Goal: Information Seeking & Learning: Compare options

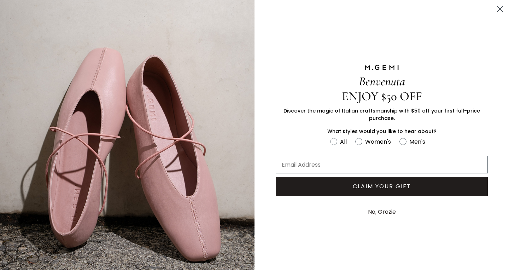
click at [500, 7] on circle "Close dialog" at bounding box center [500, 9] width 12 height 12
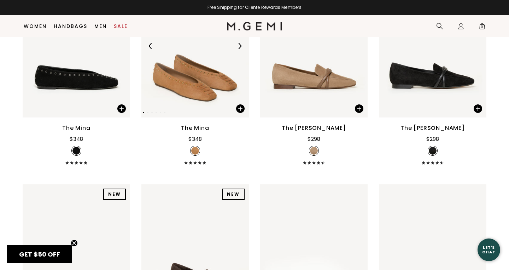
click at [196, 102] on img at bounding box center [194, 45] width 107 height 143
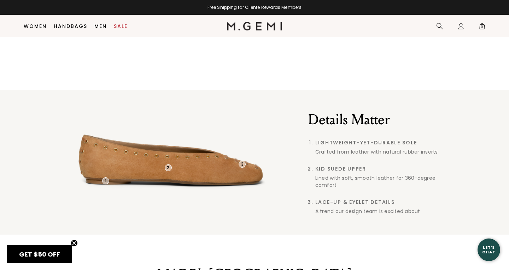
scroll to position [468, 0]
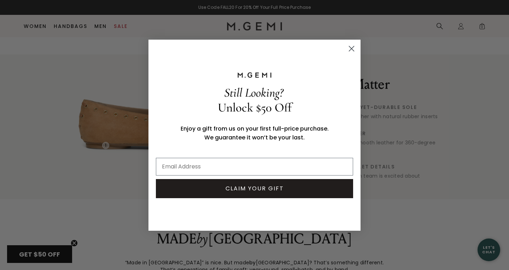
click at [352, 47] on circle "Close dialog" at bounding box center [352, 48] width 12 height 12
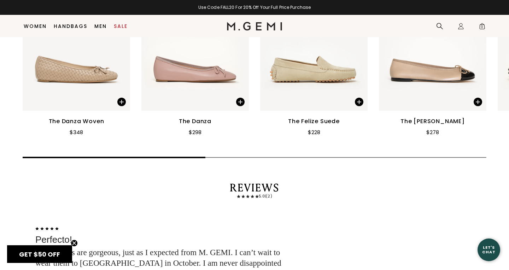
scroll to position [947, 0]
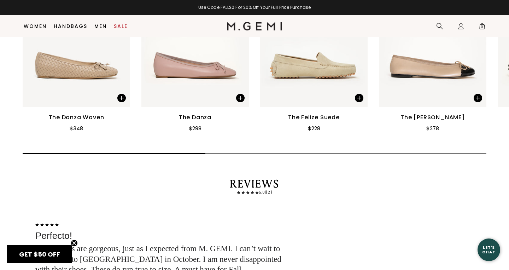
click at [323, 60] on img at bounding box center [313, 35] width 107 height 143
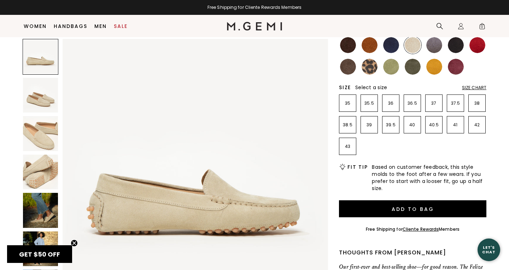
click at [39, 169] on img at bounding box center [40, 171] width 35 height 35
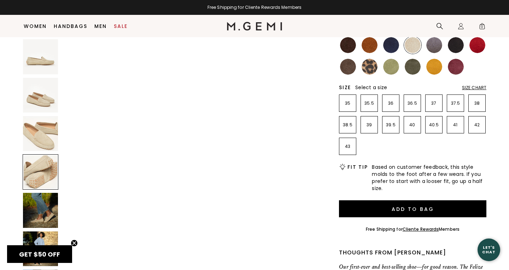
scroll to position [818, 0]
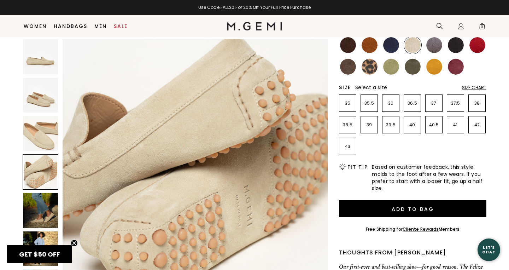
click at [42, 132] on img at bounding box center [40, 133] width 35 height 35
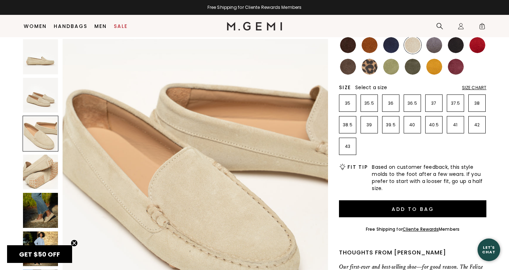
click at [39, 100] on img at bounding box center [40, 95] width 35 height 35
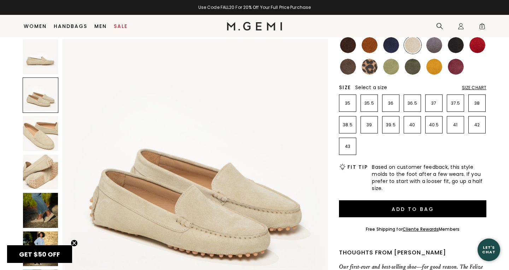
click at [395, 66] on img at bounding box center [391, 67] width 16 height 16
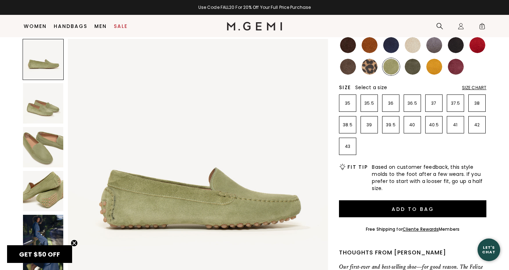
click at [413, 65] on img at bounding box center [413, 67] width 16 height 16
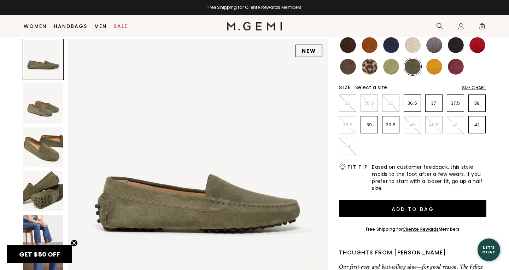
click at [351, 67] on img at bounding box center [348, 67] width 16 height 16
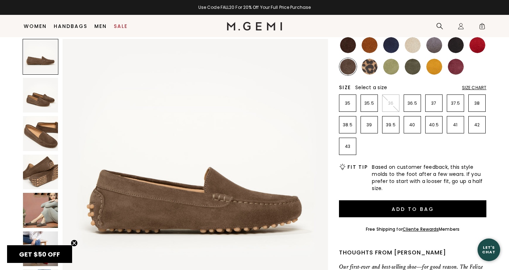
click at [391, 67] on img at bounding box center [391, 67] width 16 height 16
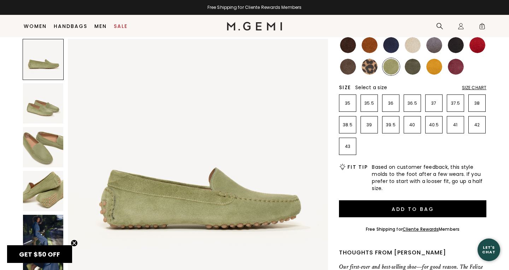
click at [346, 63] on img at bounding box center [348, 67] width 16 height 16
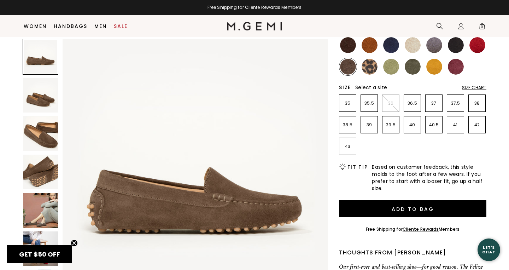
click at [351, 48] on img at bounding box center [348, 45] width 16 height 16
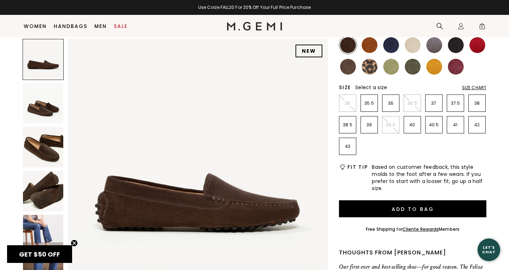
click at [374, 48] on img at bounding box center [370, 45] width 16 height 16
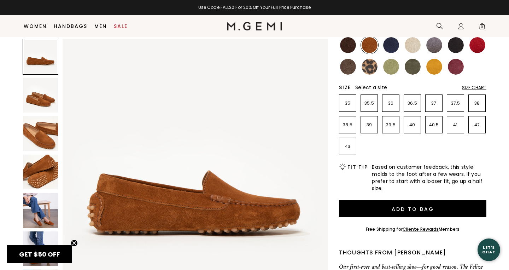
click at [395, 46] on img at bounding box center [391, 45] width 16 height 16
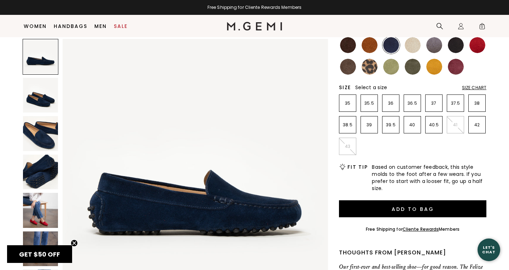
click at [415, 44] on img at bounding box center [413, 45] width 16 height 16
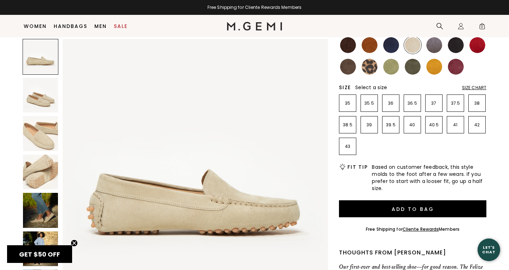
click at [434, 48] on img at bounding box center [434, 45] width 16 height 16
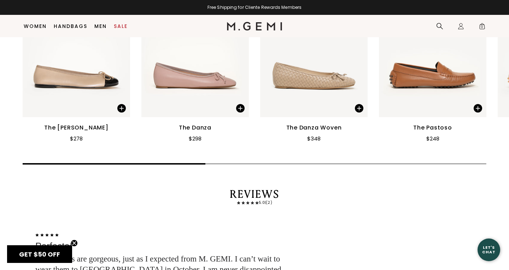
scroll to position [938, 0]
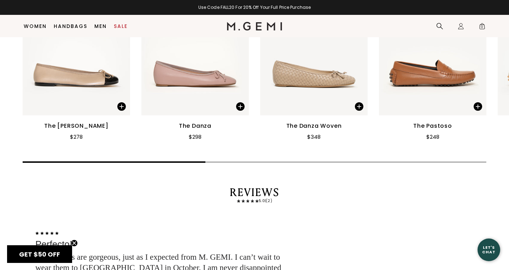
click at [95, 73] on img at bounding box center [76, 43] width 107 height 143
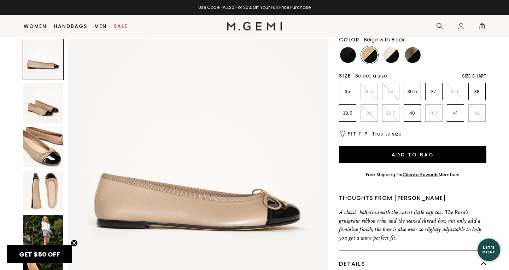
scroll to position [117, 0]
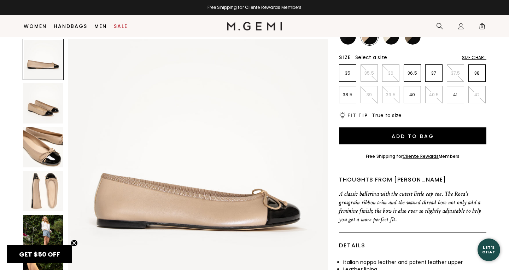
click at [52, 189] on img at bounding box center [43, 191] width 40 height 40
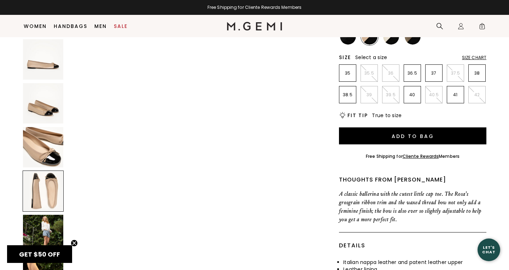
scroll to position [802, 0]
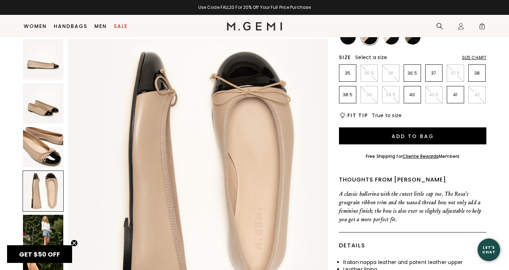
click at [49, 151] on img at bounding box center [43, 147] width 40 height 40
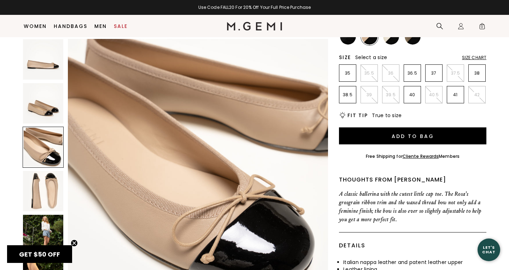
click at [44, 110] on img at bounding box center [43, 103] width 40 height 40
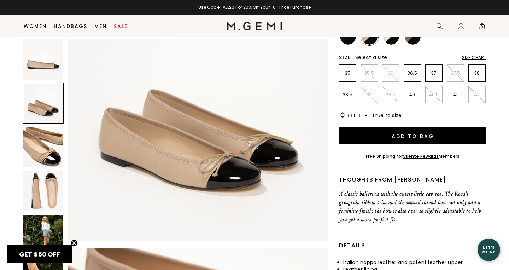
scroll to position [267, 0]
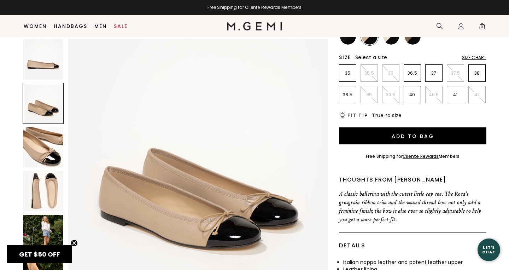
click at [45, 64] on img at bounding box center [43, 59] width 40 height 40
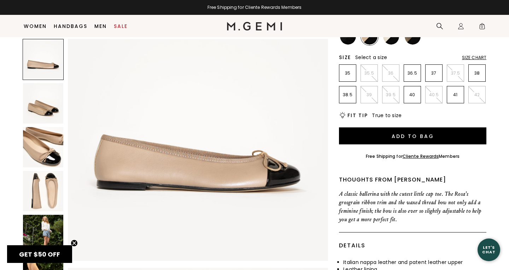
scroll to position [0, 0]
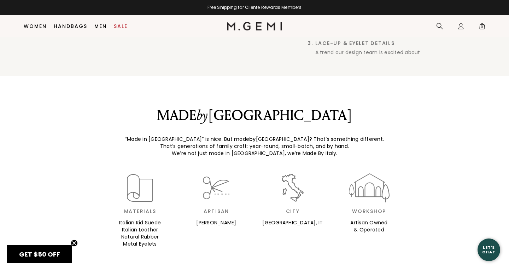
scroll to position [594, 0]
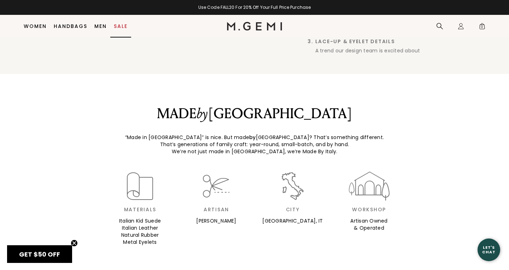
click at [122, 26] on link "Sale" at bounding box center [121, 26] width 14 height 6
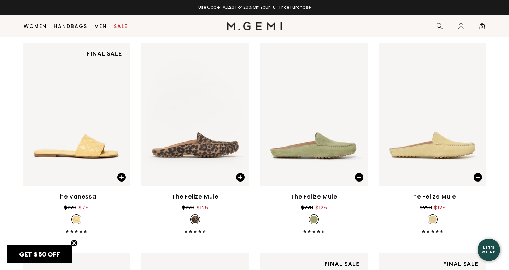
scroll to position [727, 0]
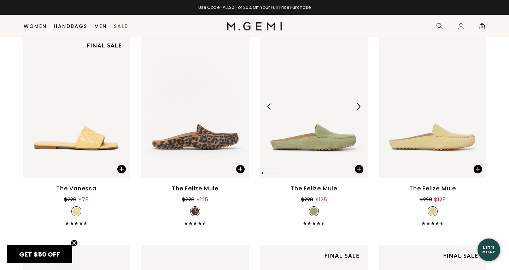
click at [357, 105] on img at bounding box center [358, 106] width 6 height 6
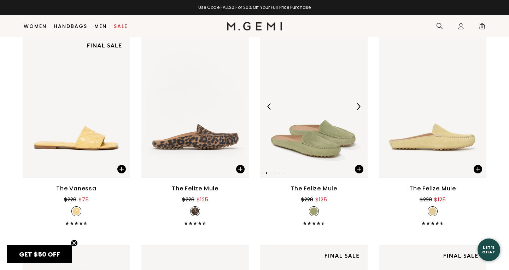
click at [357, 105] on img at bounding box center [358, 106] width 6 height 6
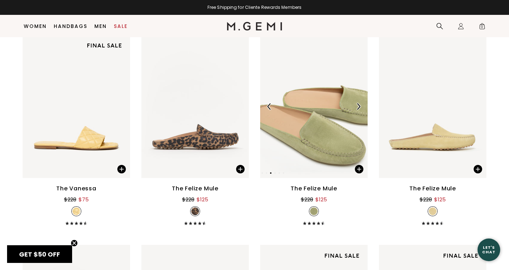
click at [357, 105] on img at bounding box center [358, 106] width 6 height 6
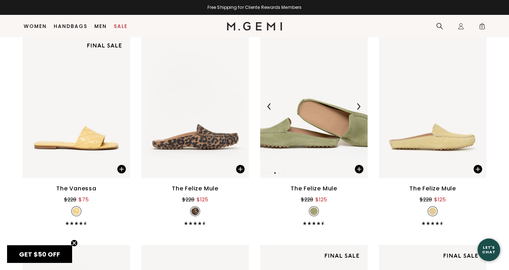
click at [357, 104] on img at bounding box center [358, 106] width 6 height 6
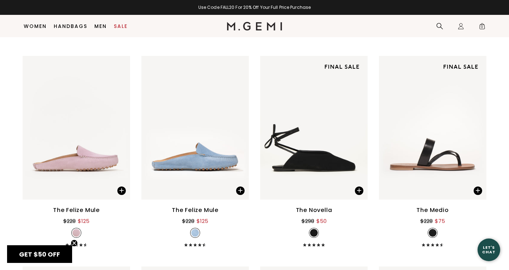
scroll to position [930, 0]
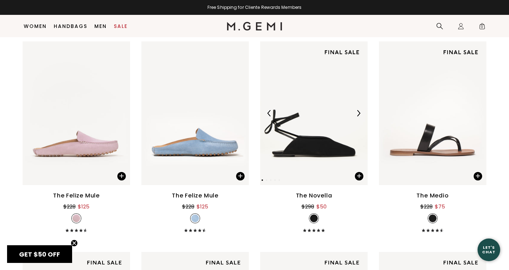
click at [356, 108] on div at bounding box center [358, 112] width 11 height 11
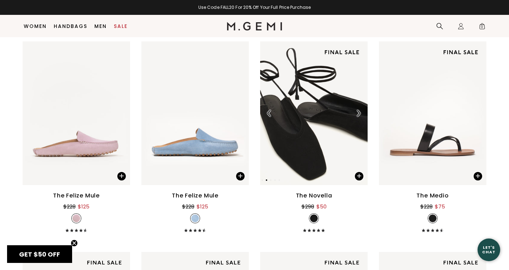
click at [270, 120] on img at bounding box center [313, 112] width 107 height 143
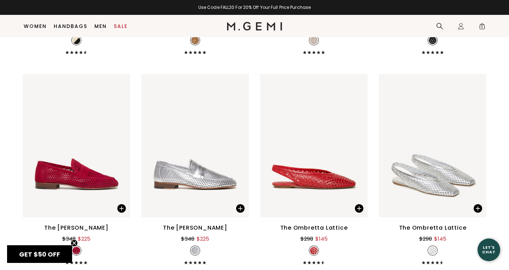
scroll to position [1740, 0]
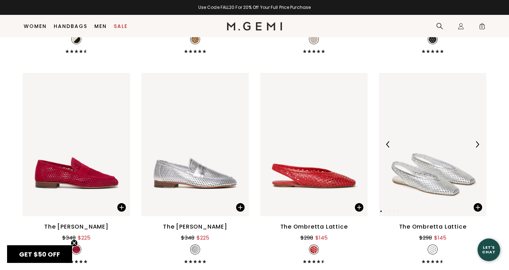
click at [437, 179] on img at bounding box center [432, 144] width 107 height 143
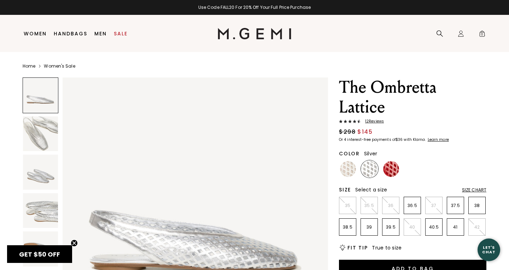
click at [215, 256] on img at bounding box center [196, 210] width 266 height 266
click at [232, 251] on img at bounding box center [196, 210] width 266 height 266
click at [351, 172] on img at bounding box center [348, 169] width 16 height 16
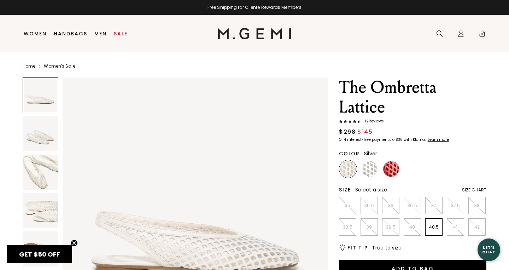
click at [370, 171] on img at bounding box center [370, 169] width 16 height 16
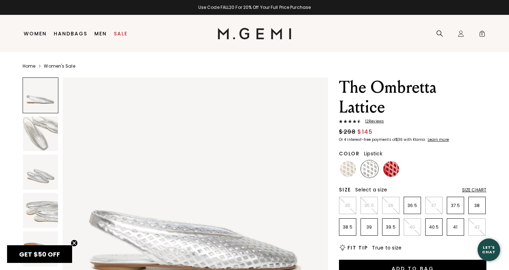
click at [392, 168] on img at bounding box center [391, 169] width 16 height 16
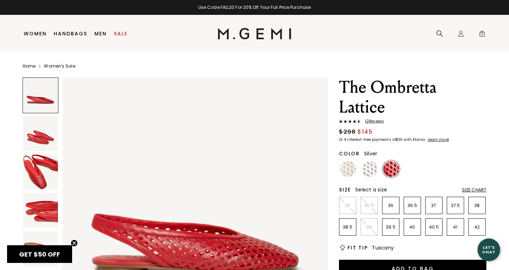
click at [364, 171] on img at bounding box center [370, 169] width 16 height 16
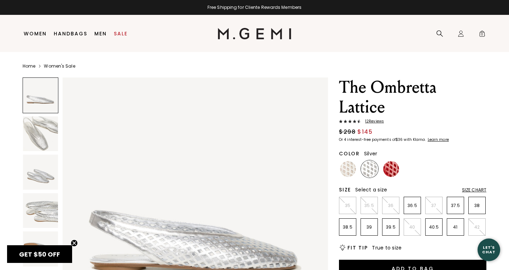
click at [48, 211] on img at bounding box center [40, 210] width 35 height 35
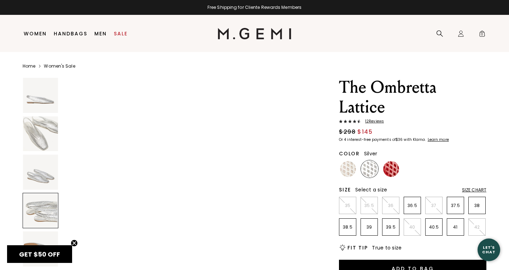
scroll to position [818, 0]
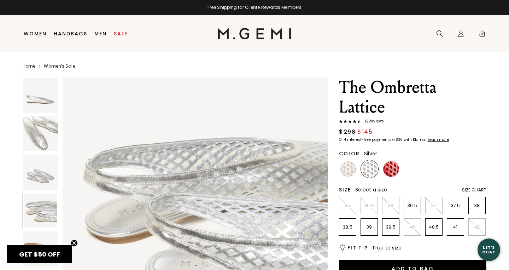
click at [48, 183] on img at bounding box center [40, 171] width 35 height 35
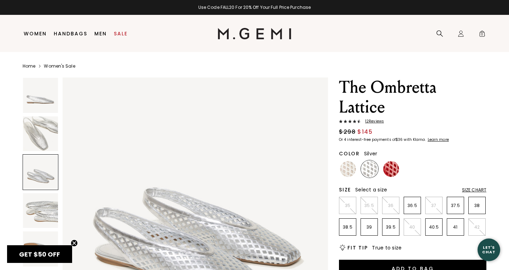
click at [37, 144] on img at bounding box center [40, 133] width 35 height 35
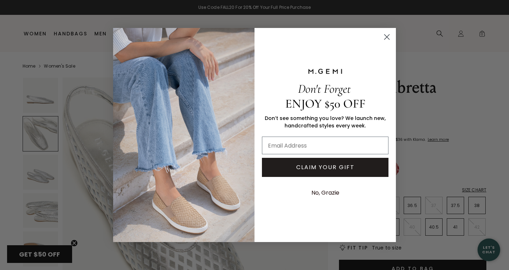
click at [387, 36] on circle "Close dialog" at bounding box center [387, 37] width 12 height 12
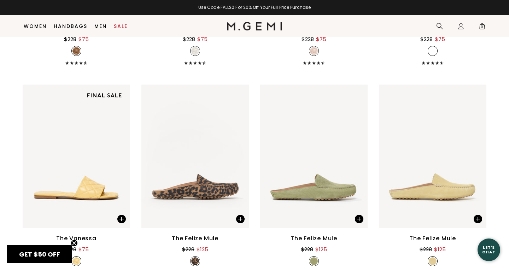
scroll to position [677, 0]
click at [328, 201] on img at bounding box center [313, 156] width 107 height 143
click at [442, 190] on img at bounding box center [432, 156] width 107 height 143
click at [442, 187] on img at bounding box center [432, 156] width 107 height 143
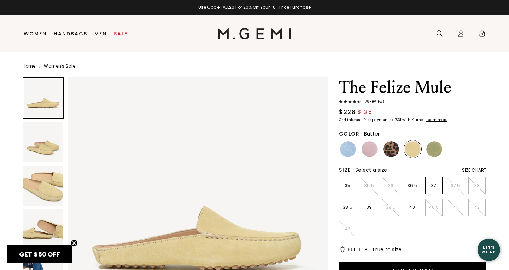
click at [48, 185] on img at bounding box center [43, 185] width 40 height 40
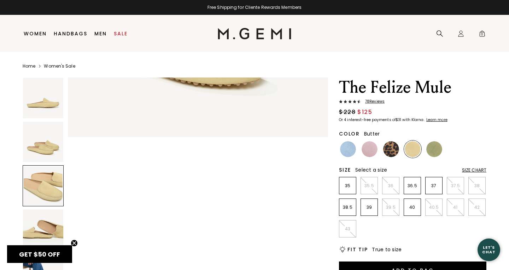
scroll to position [535, 0]
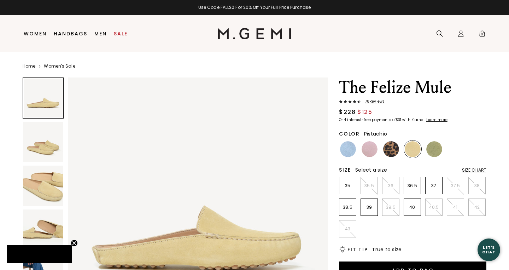
click at [434, 149] on img at bounding box center [434, 149] width 16 height 16
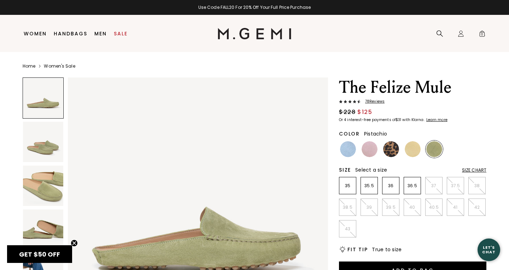
click at [49, 187] on img at bounding box center [43, 185] width 40 height 40
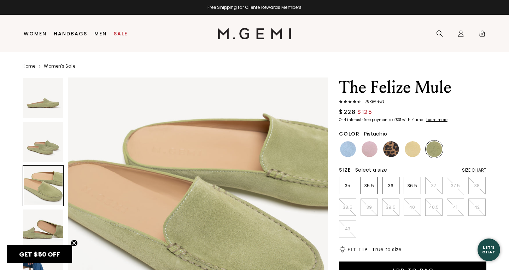
click at [48, 99] on img at bounding box center [43, 98] width 40 height 40
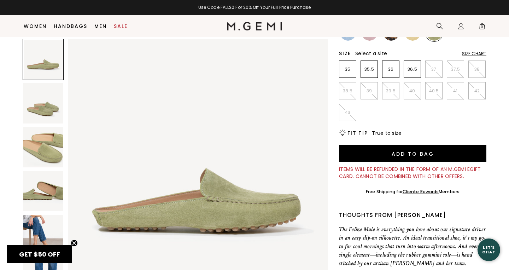
scroll to position [107, 0]
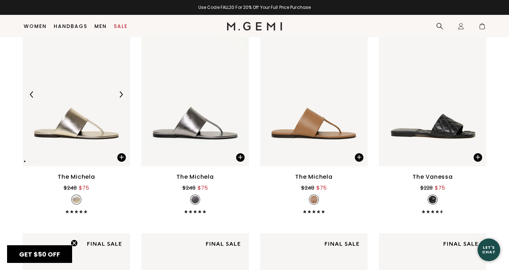
scroll to position [332, 0]
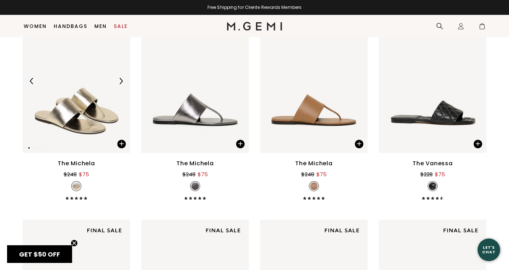
click at [88, 109] on img at bounding box center [76, 80] width 107 height 143
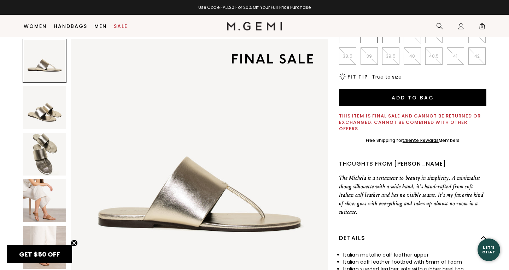
scroll to position [142, 0]
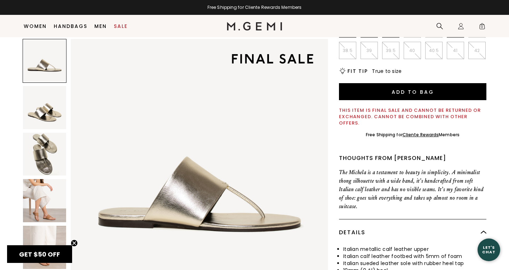
click at [41, 197] on img at bounding box center [44, 200] width 43 height 43
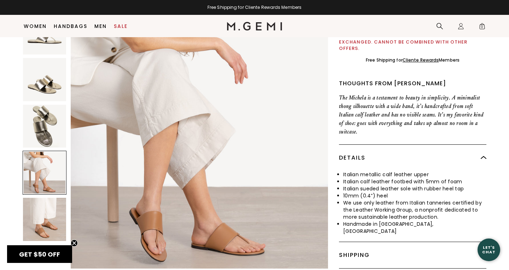
scroll to position [220, 0]
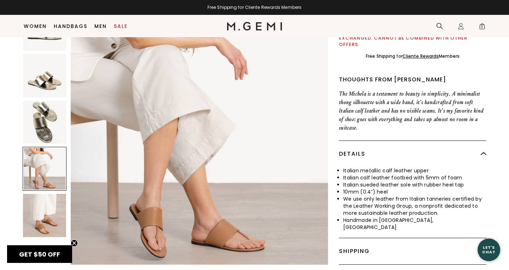
click at [38, 215] on img at bounding box center [44, 215] width 43 height 43
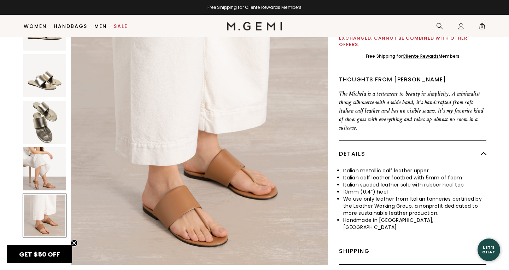
scroll to position [1058, 0]
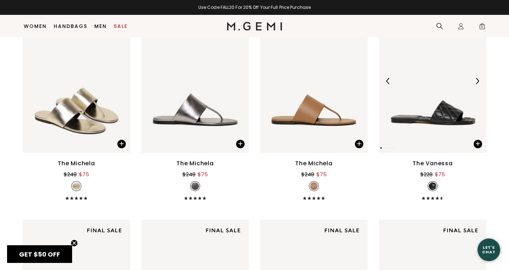
click at [453, 115] on img at bounding box center [432, 80] width 107 height 143
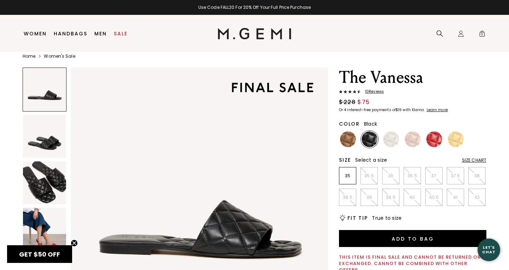
scroll to position [19, 0]
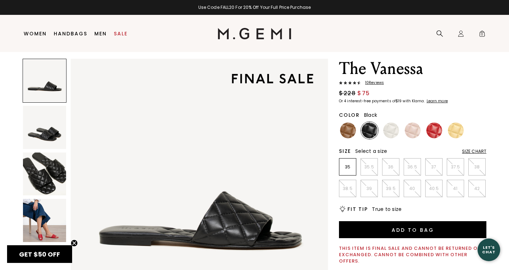
click at [36, 217] on img at bounding box center [44, 220] width 43 height 43
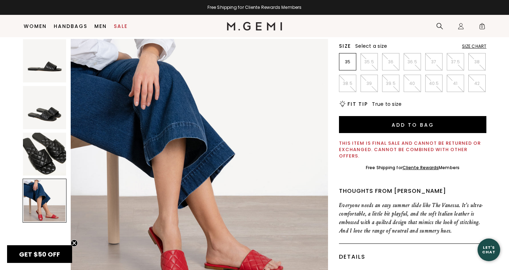
scroll to position [108, 0]
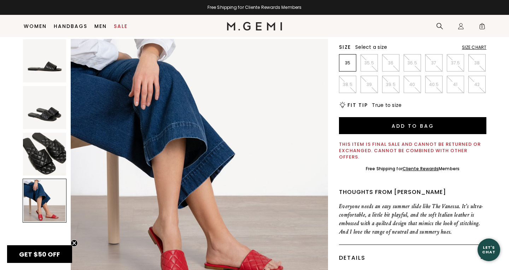
click at [55, 156] on img at bounding box center [44, 154] width 43 height 43
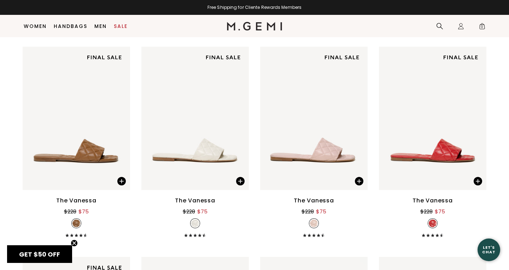
scroll to position [504, 0]
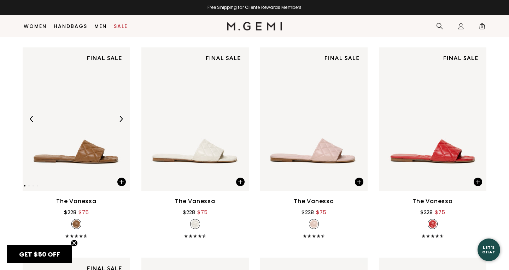
click at [92, 157] on img at bounding box center [76, 118] width 107 height 143
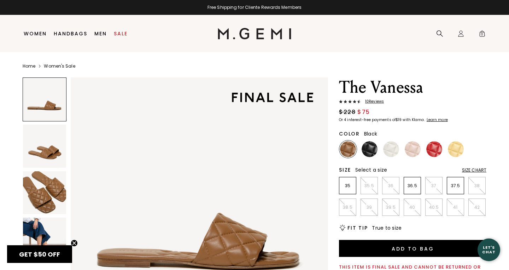
click at [370, 151] on img at bounding box center [370, 149] width 16 height 16
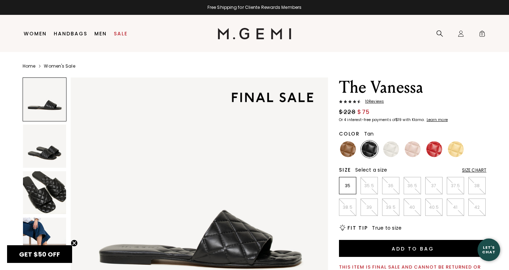
click at [351, 151] on img at bounding box center [348, 149] width 16 height 16
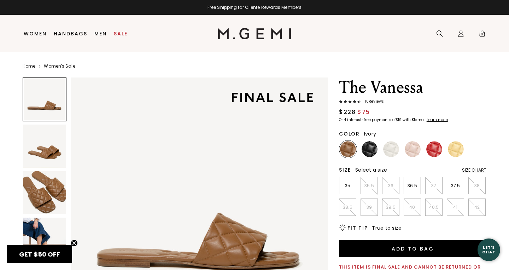
click at [390, 147] on img at bounding box center [391, 149] width 16 height 16
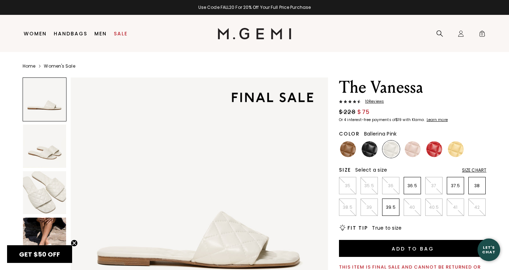
click at [415, 152] on img at bounding box center [413, 149] width 16 height 16
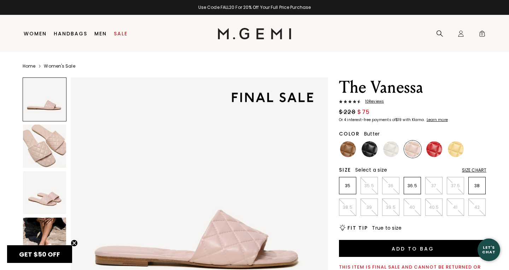
click at [458, 148] on img at bounding box center [456, 149] width 16 height 16
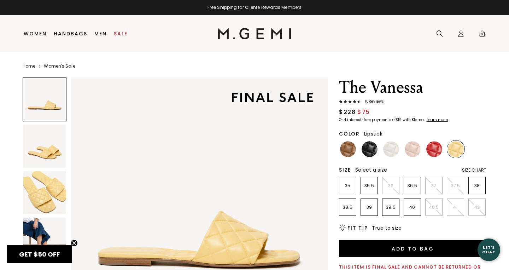
click at [436, 150] on img at bounding box center [434, 149] width 16 height 16
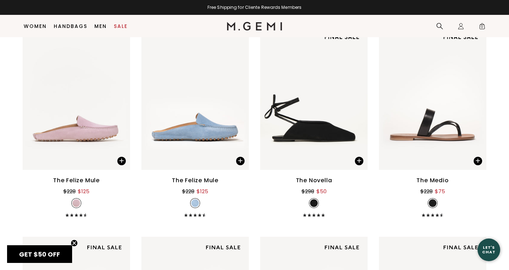
scroll to position [947, 0]
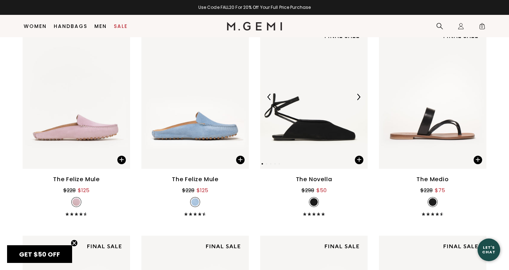
click at [302, 132] on img at bounding box center [313, 96] width 107 height 143
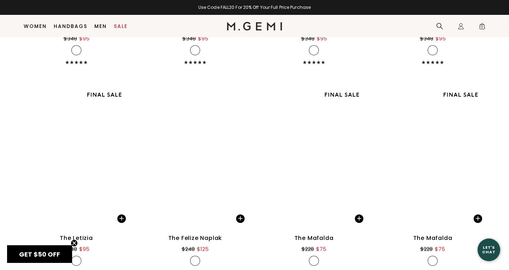
scroll to position [2777, 0]
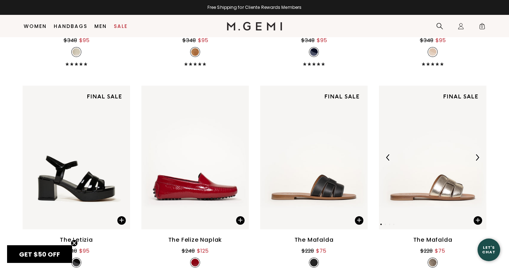
click at [450, 189] on img at bounding box center [432, 157] width 107 height 143
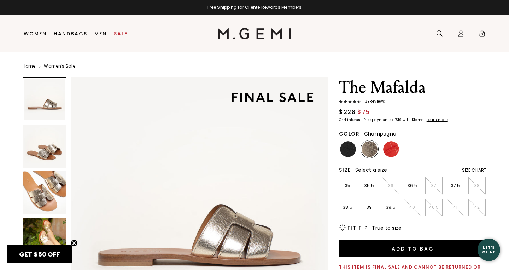
click at [50, 234] on img at bounding box center [44, 238] width 43 height 43
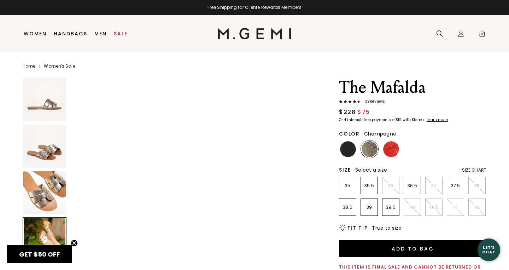
scroll to position [794, 0]
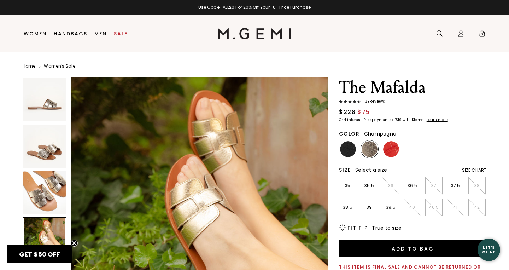
click at [369, 147] on img at bounding box center [370, 149] width 16 height 16
click at [370, 150] on img at bounding box center [370, 149] width 16 height 16
click at [348, 144] on img at bounding box center [348, 149] width 16 height 16
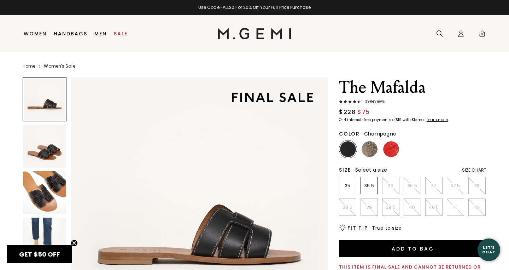
click at [370, 149] on img at bounding box center [370, 149] width 16 height 16
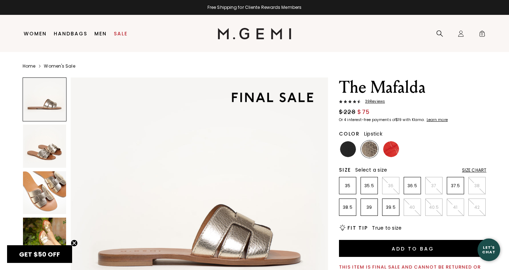
click at [392, 145] on img at bounding box center [391, 149] width 16 height 16
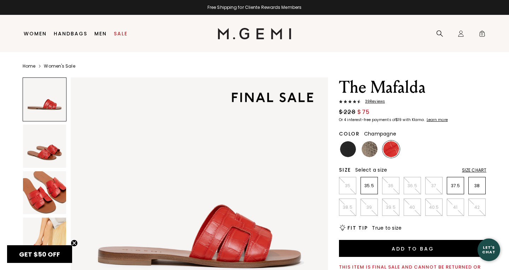
click at [370, 149] on img at bounding box center [370, 149] width 16 height 16
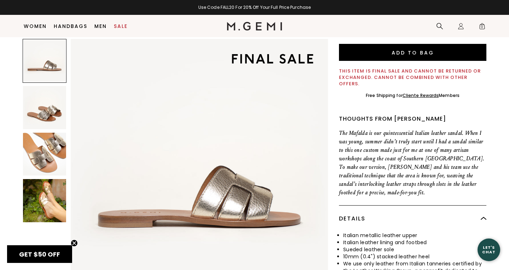
scroll to position [187, 0]
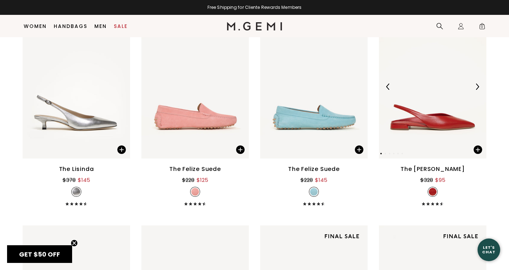
scroll to position [3058, 0]
click at [441, 118] on img at bounding box center [432, 87] width 107 height 143
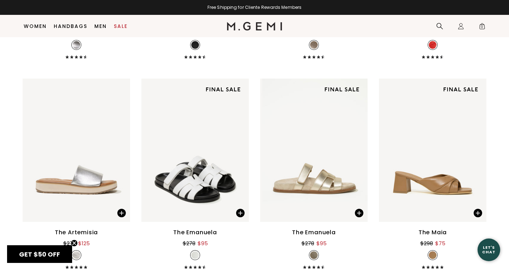
scroll to position [3843, 0]
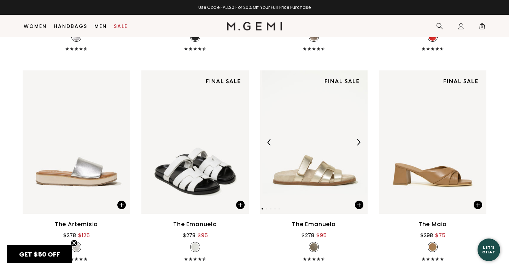
click at [332, 177] on img at bounding box center [313, 141] width 107 height 143
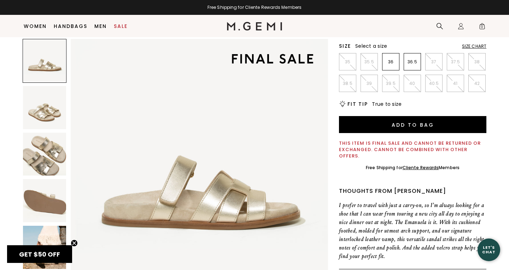
scroll to position [119, 0]
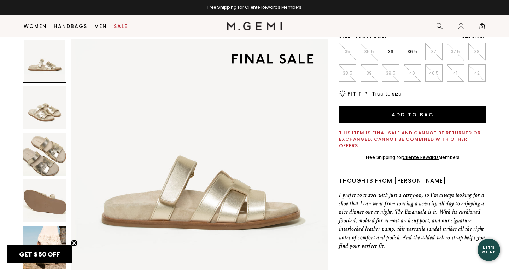
click at [57, 235] on img at bounding box center [44, 247] width 43 height 43
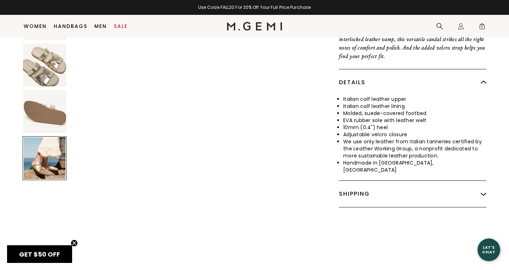
scroll to position [310, 0]
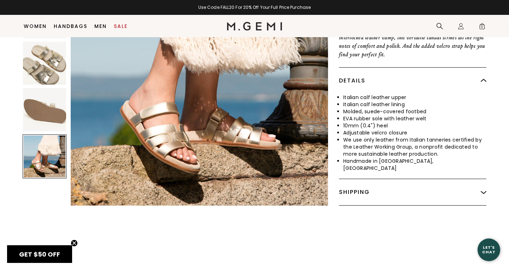
click at [484, 189] on img at bounding box center [484, 192] width 6 height 6
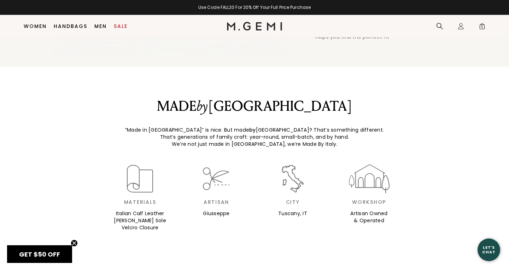
scroll to position [686, 0]
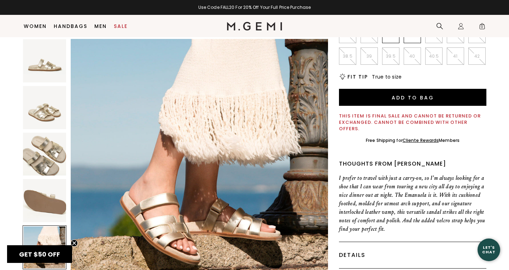
scroll to position [140, 0]
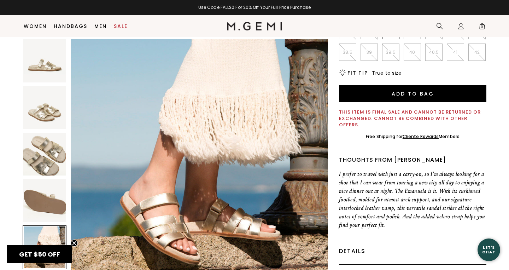
click at [51, 153] on img at bounding box center [44, 154] width 43 height 43
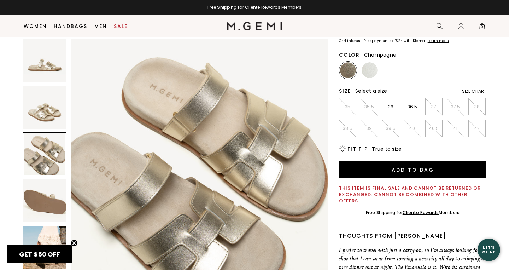
scroll to position [65, 0]
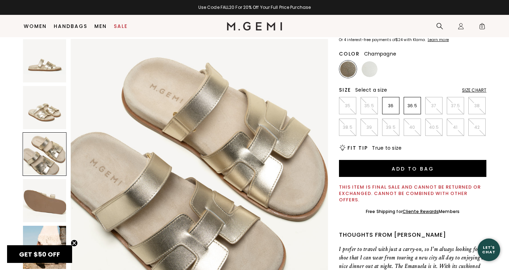
click at [266, 142] on img at bounding box center [199, 167] width 257 height 257
click at [45, 113] on img at bounding box center [44, 107] width 43 height 43
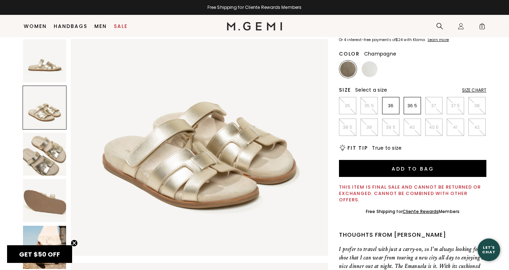
scroll to position [264, 0]
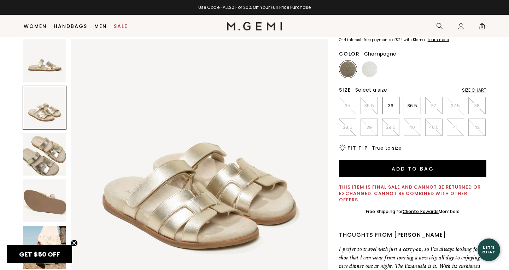
click at [43, 61] on img at bounding box center [44, 60] width 43 height 43
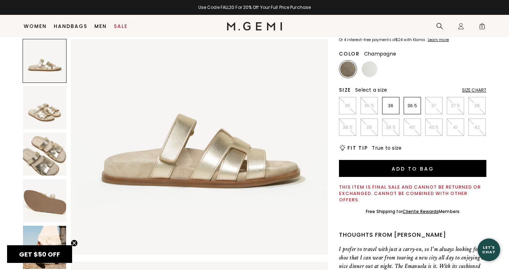
scroll to position [0, 0]
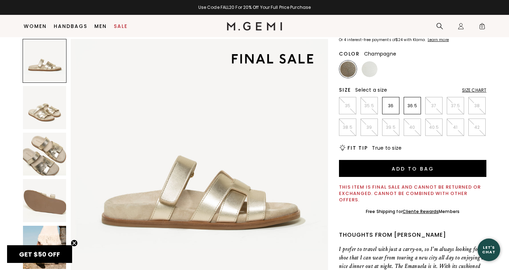
click at [348, 69] on img at bounding box center [348, 69] width 16 height 16
click at [349, 69] on img at bounding box center [348, 69] width 16 height 16
click at [369, 66] on img at bounding box center [370, 69] width 16 height 16
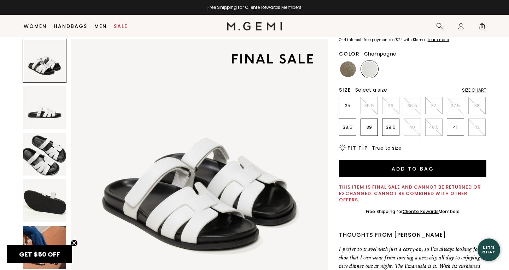
click at [349, 65] on img at bounding box center [348, 69] width 16 height 16
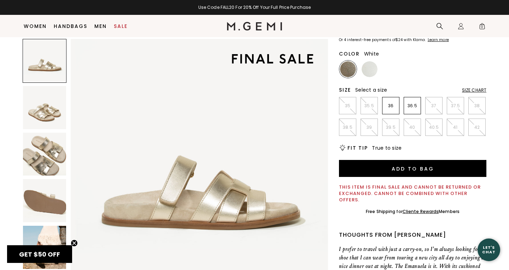
click at [370, 68] on img at bounding box center [370, 69] width 16 height 16
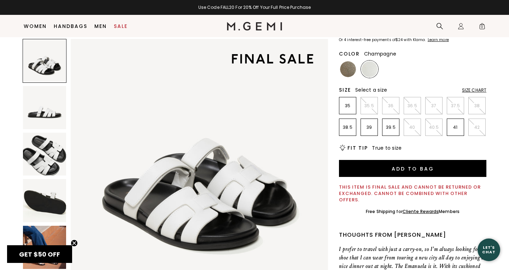
click at [346, 69] on img at bounding box center [348, 69] width 16 height 16
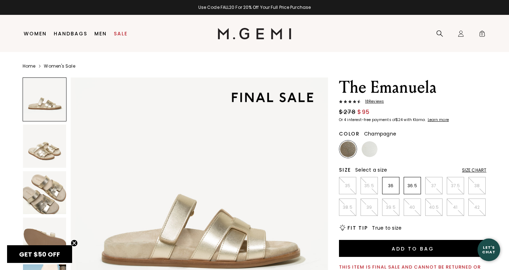
click at [53, 199] on img at bounding box center [44, 192] width 43 height 43
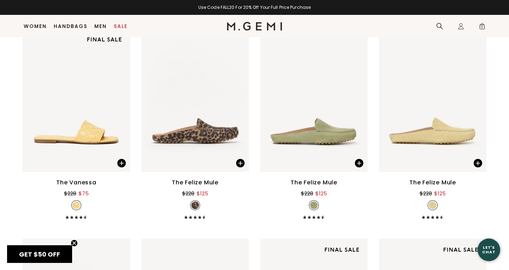
scroll to position [727, 0]
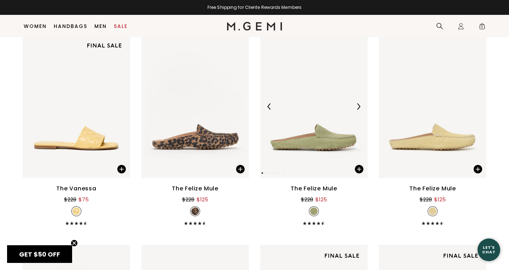
click at [331, 143] on img at bounding box center [313, 106] width 107 height 143
click at [93, 138] on img at bounding box center [76, 106] width 107 height 143
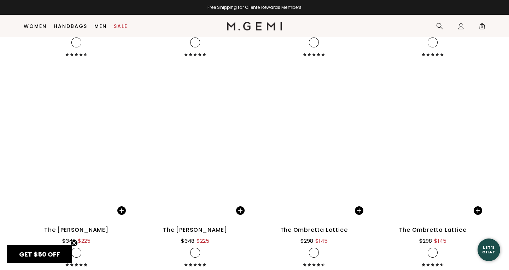
scroll to position [1751, 0]
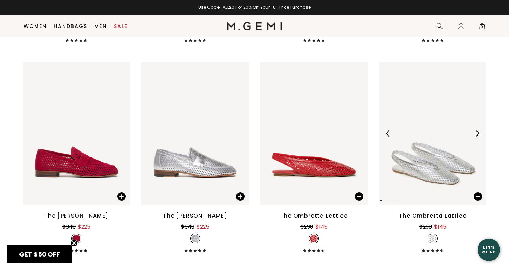
click at [432, 174] on img at bounding box center [432, 133] width 107 height 143
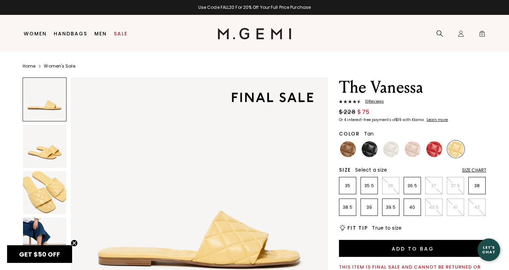
click at [349, 152] on img at bounding box center [348, 149] width 16 height 16
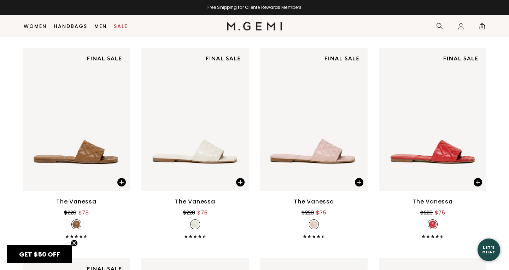
scroll to position [464, 0]
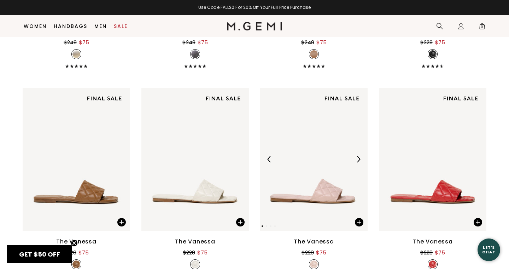
click at [328, 197] on img at bounding box center [313, 159] width 107 height 143
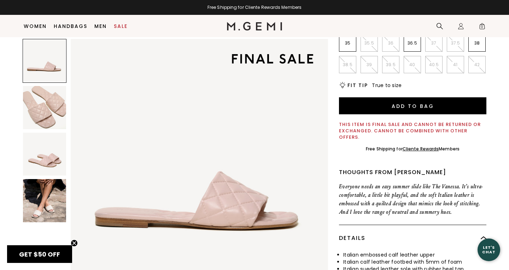
click at [49, 200] on img at bounding box center [44, 200] width 43 height 43
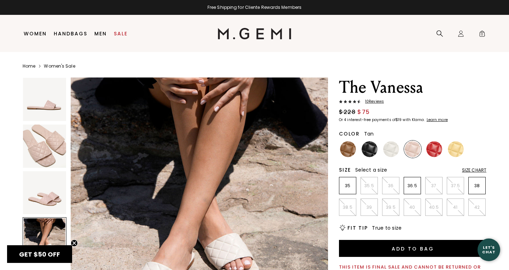
click at [349, 149] on img at bounding box center [348, 149] width 16 height 16
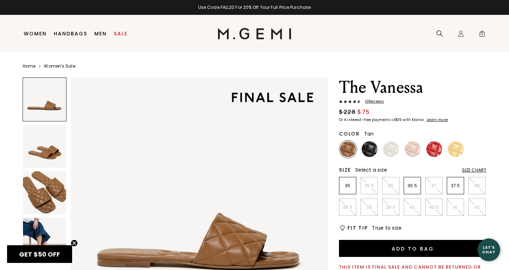
scroll to position [-1, 0]
